Goal: Information Seeking & Learning: Learn about a topic

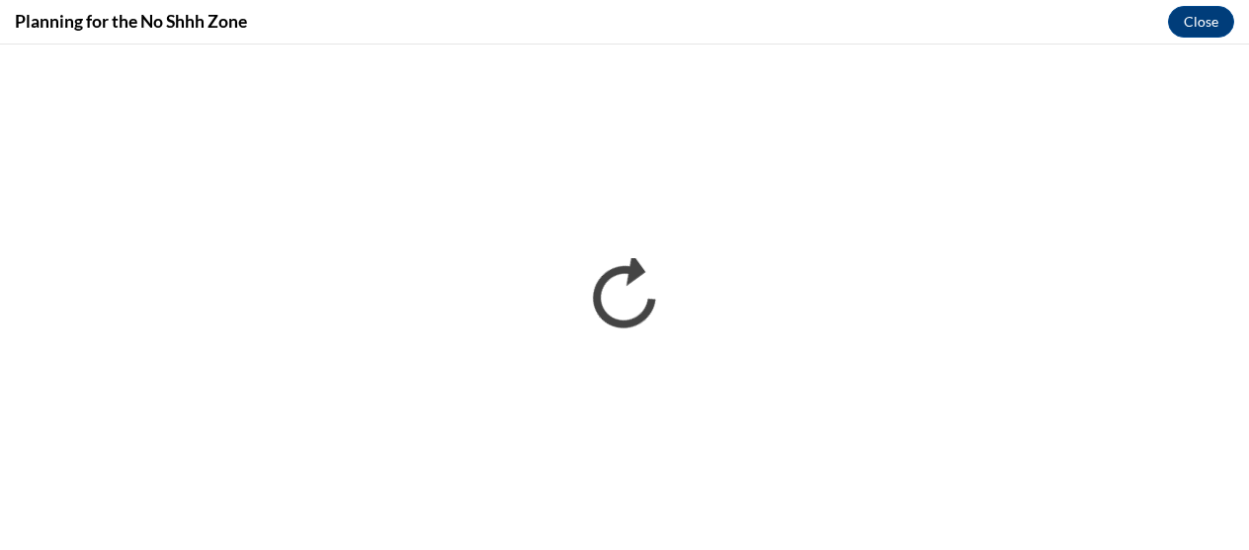
scroll to position [1469, 0]
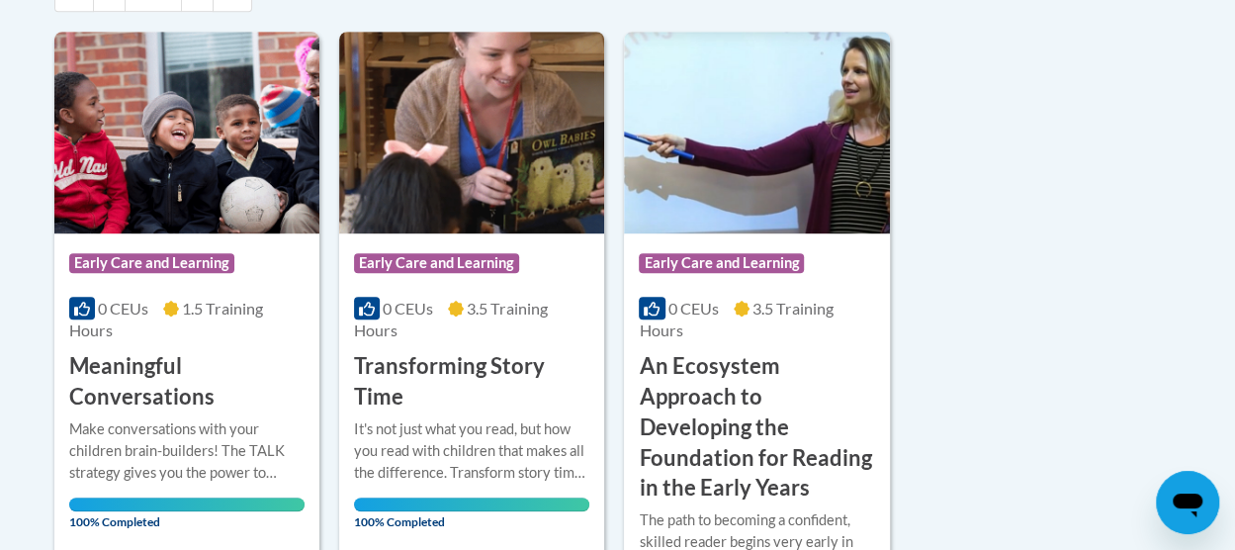
scroll to position [481, 0]
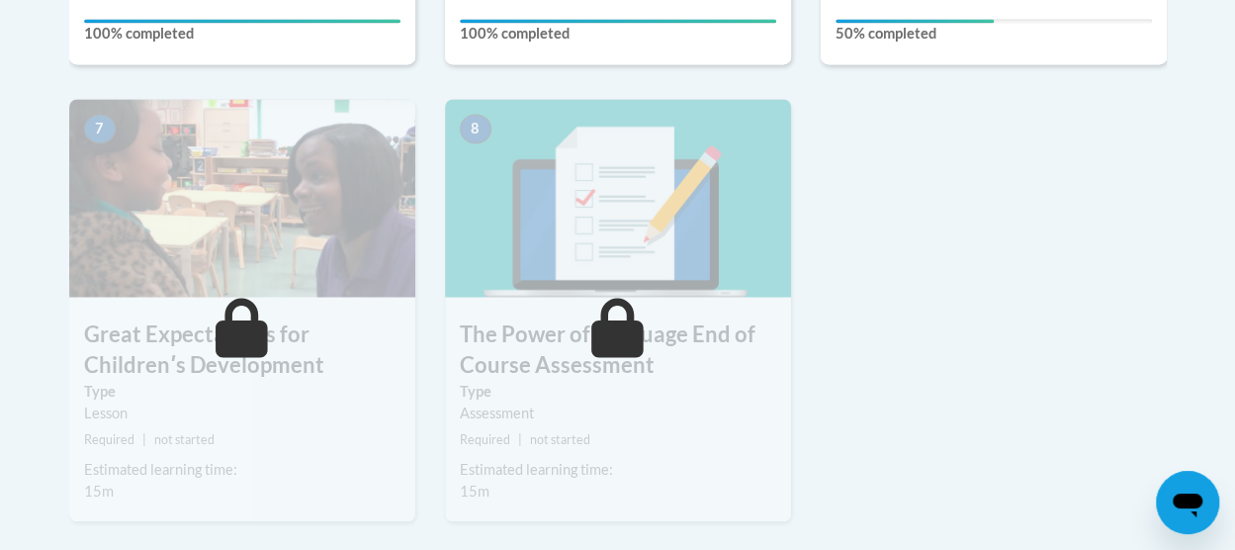
click at [587, 246] on img at bounding box center [618, 198] width 346 height 198
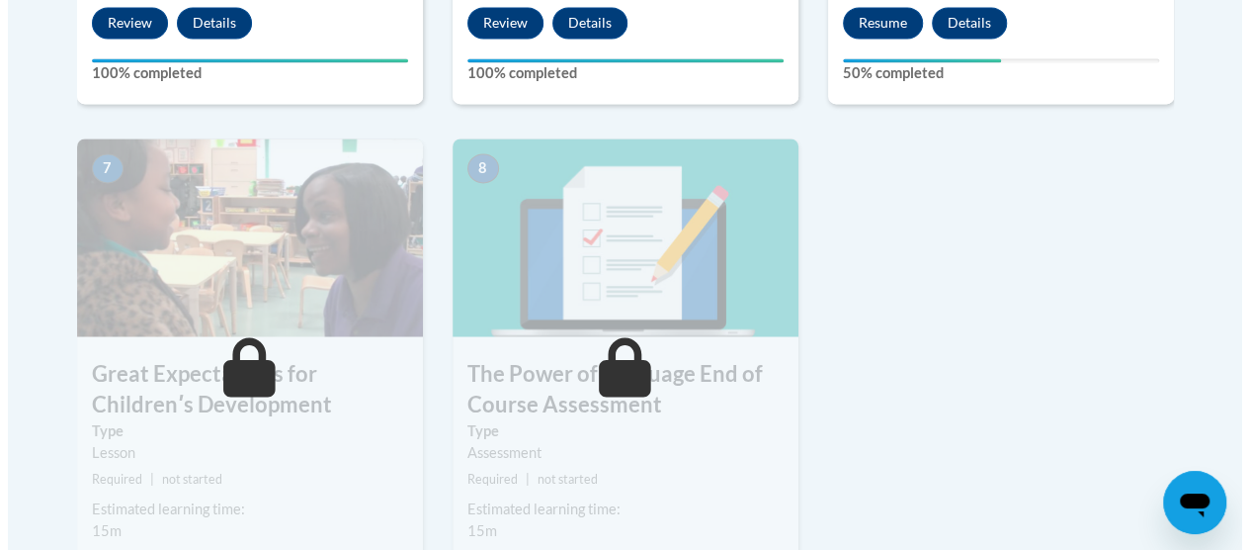
scroll to position [1526, 0]
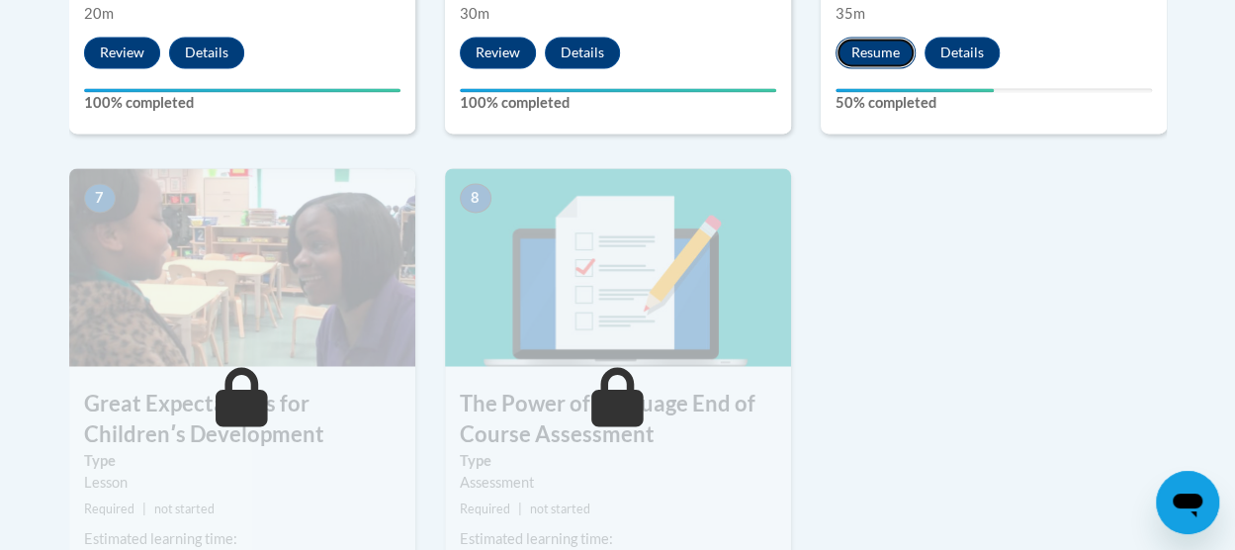
click at [863, 45] on button "Resume" at bounding box center [875, 53] width 80 height 32
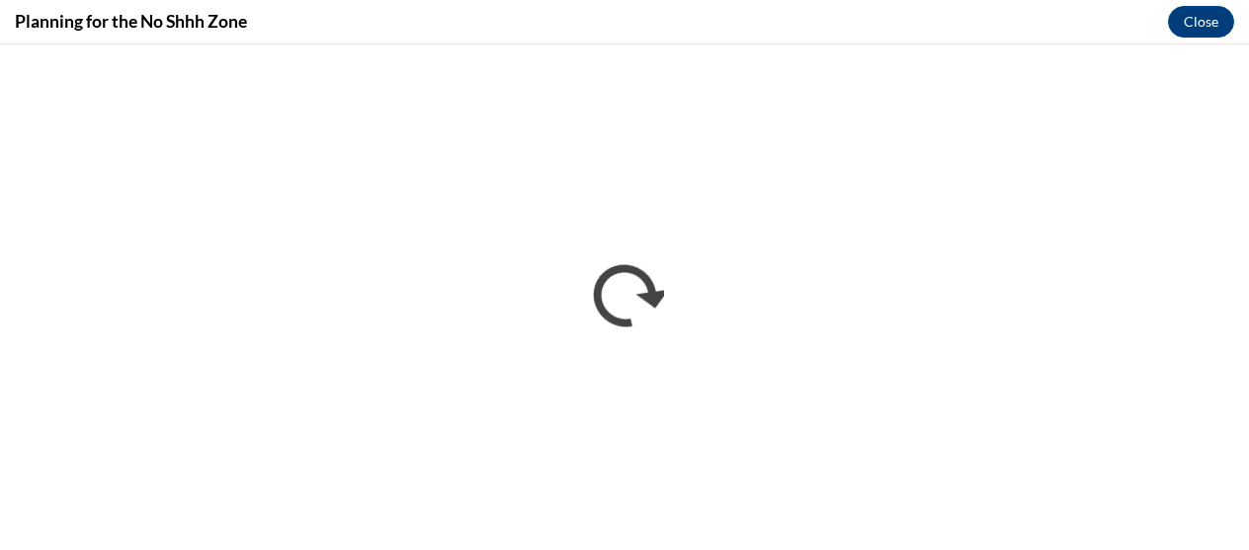
scroll to position [0, 0]
